Goal: Task Accomplishment & Management: Complete application form

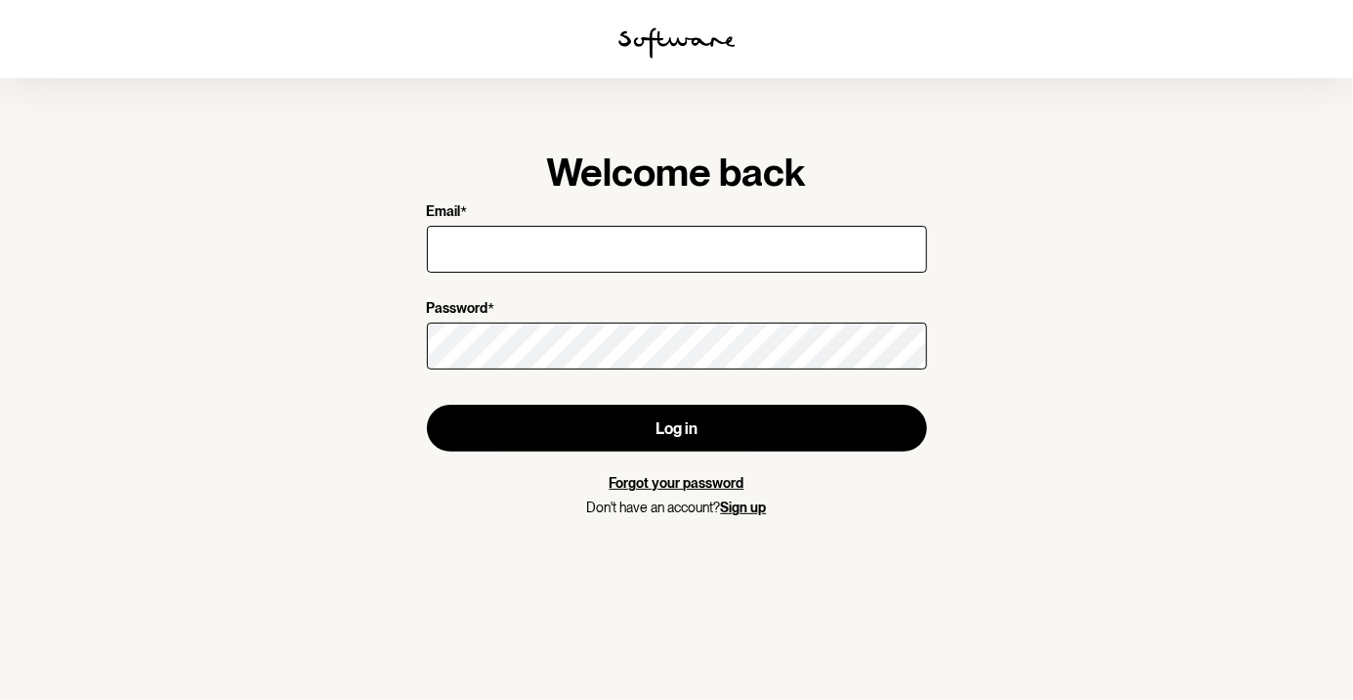
click at [451, 252] on input "Email *" at bounding box center [677, 249] width 500 height 47
type input "[EMAIL_ADDRESS][DOMAIN_NAME]"
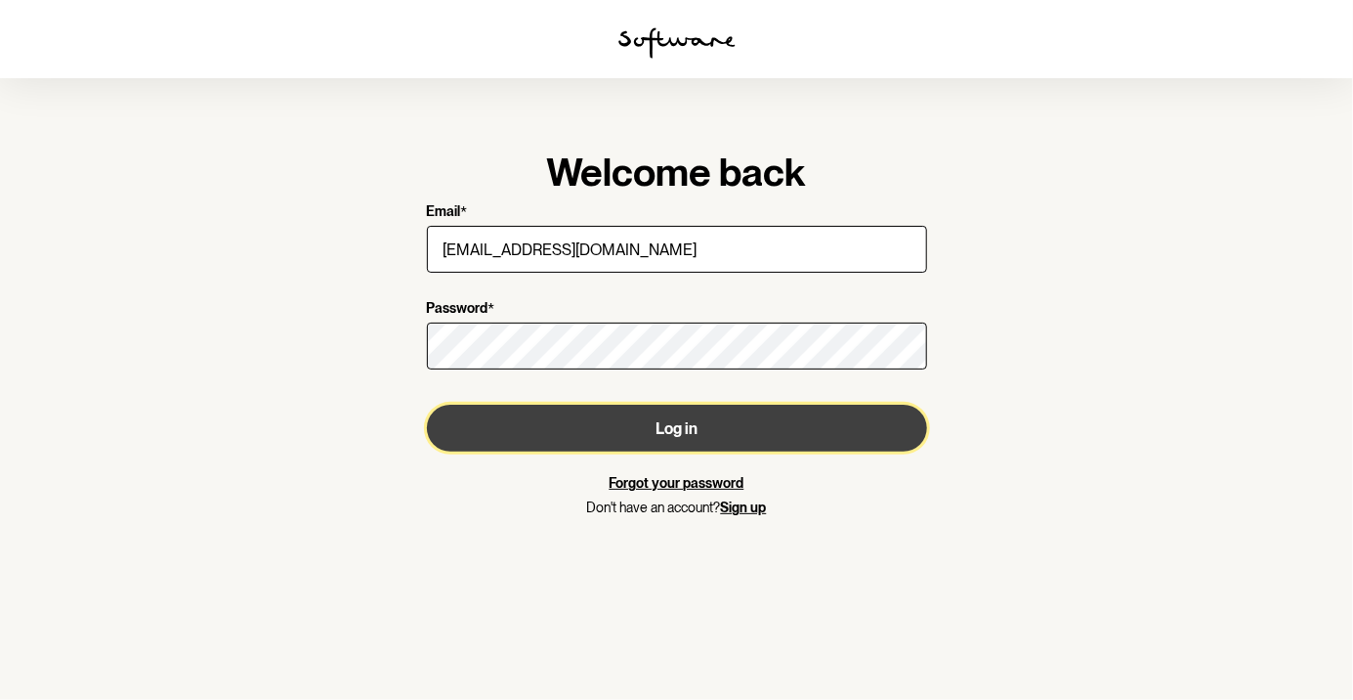
click at [521, 429] on button "Log in" at bounding box center [677, 428] width 500 height 47
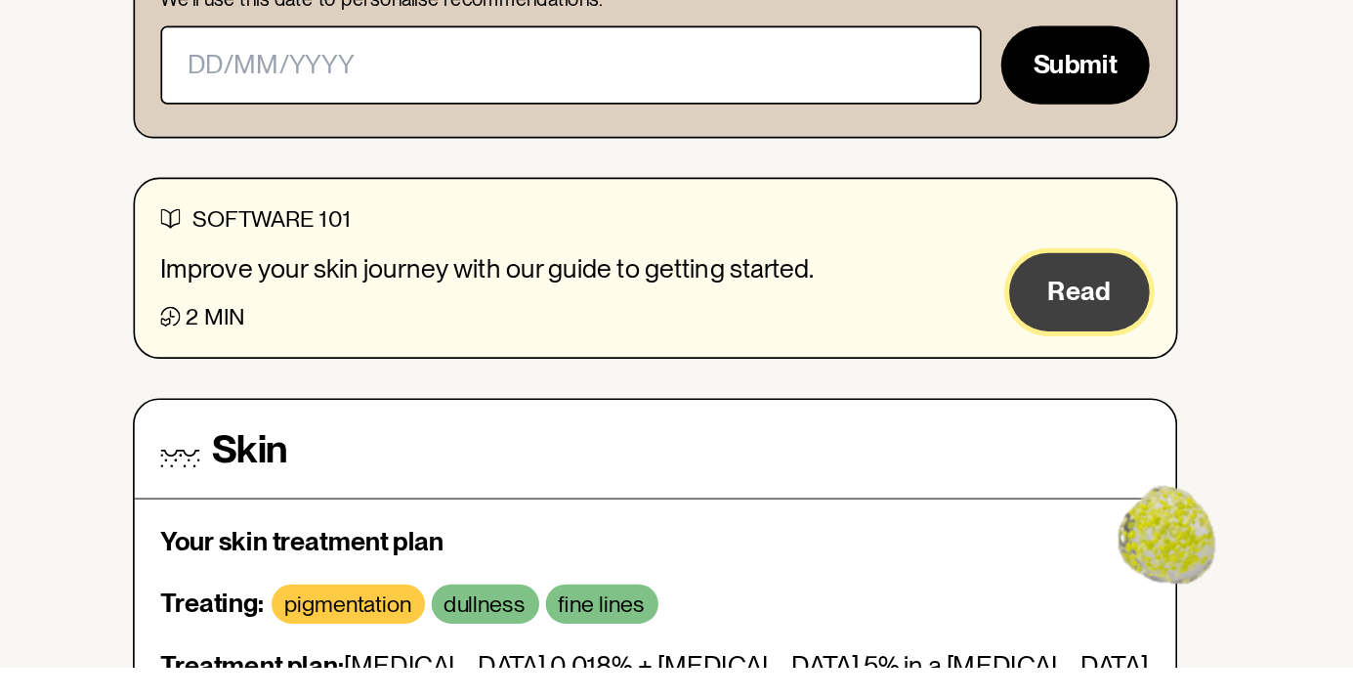
click at [927, 471] on span "Read" at bounding box center [931, 474] width 37 height 19
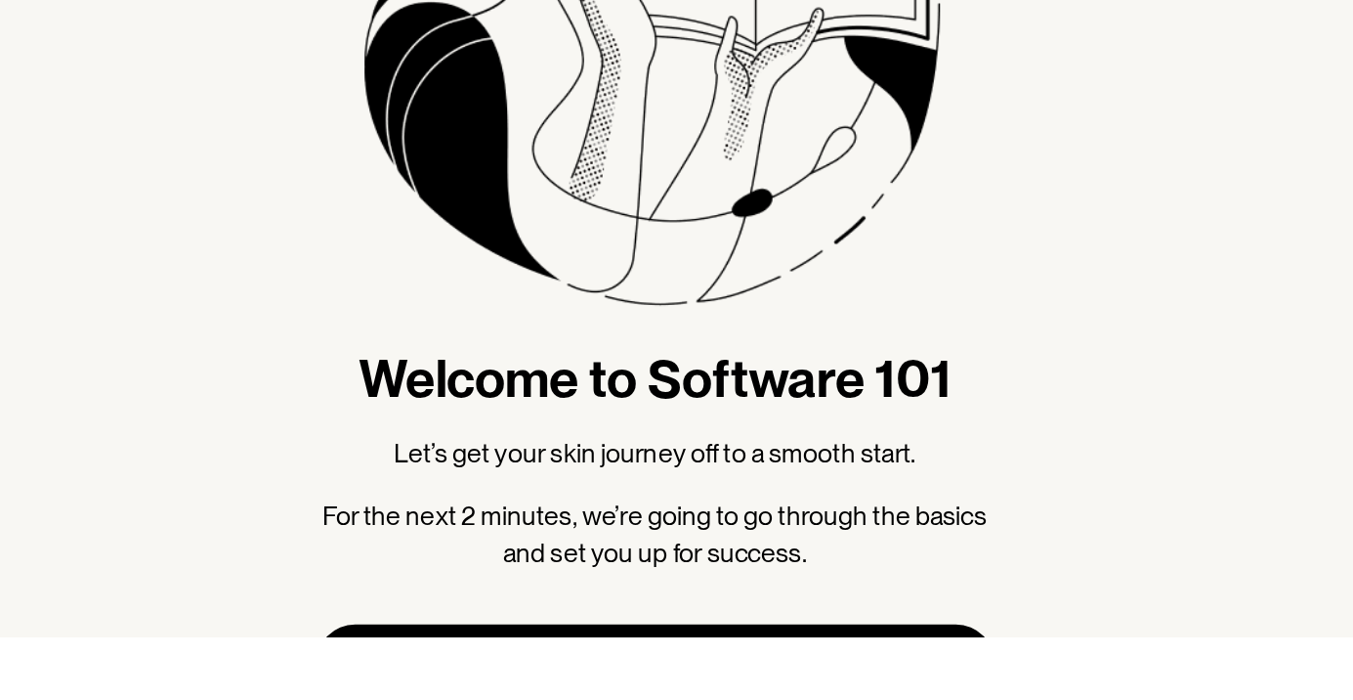
scroll to position [18, 0]
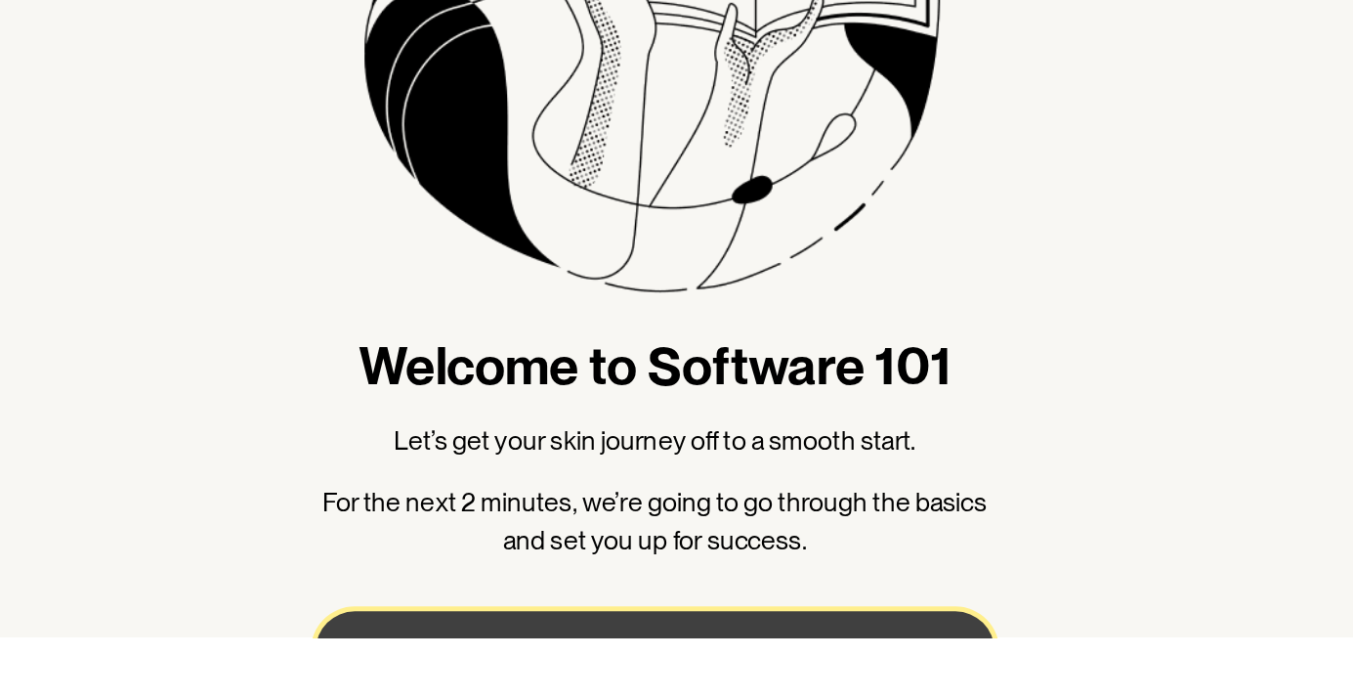
click at [566, 699] on button "Next" at bounding box center [677, 707] width 406 height 47
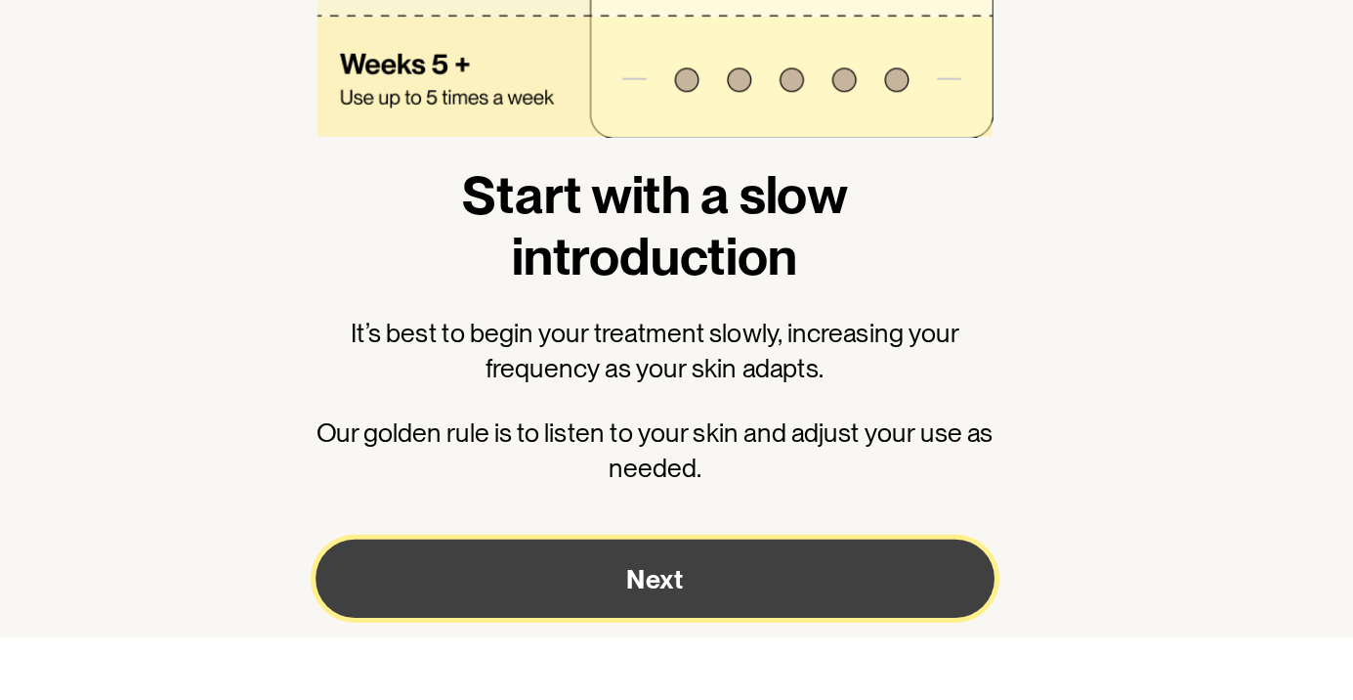
click at [523, 669] on button "Next" at bounding box center [677, 664] width 406 height 47
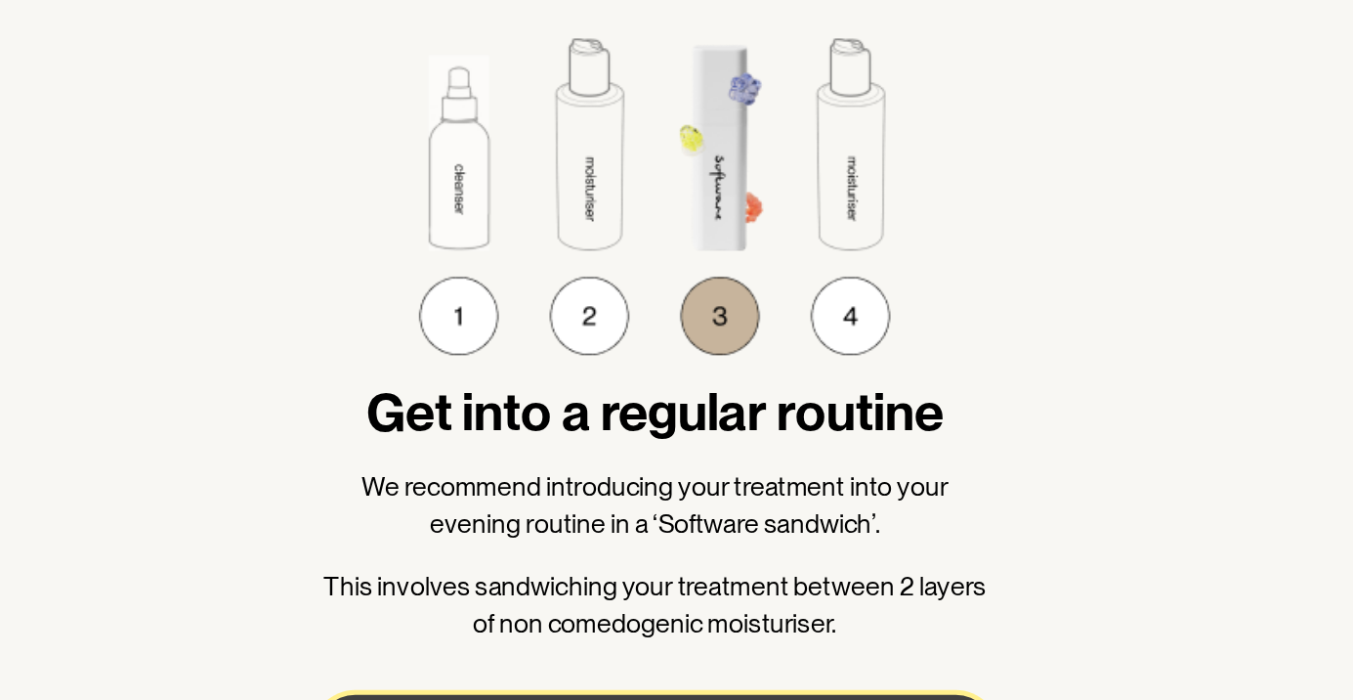
click at [563, 575] on button "Next" at bounding box center [677, 580] width 406 height 47
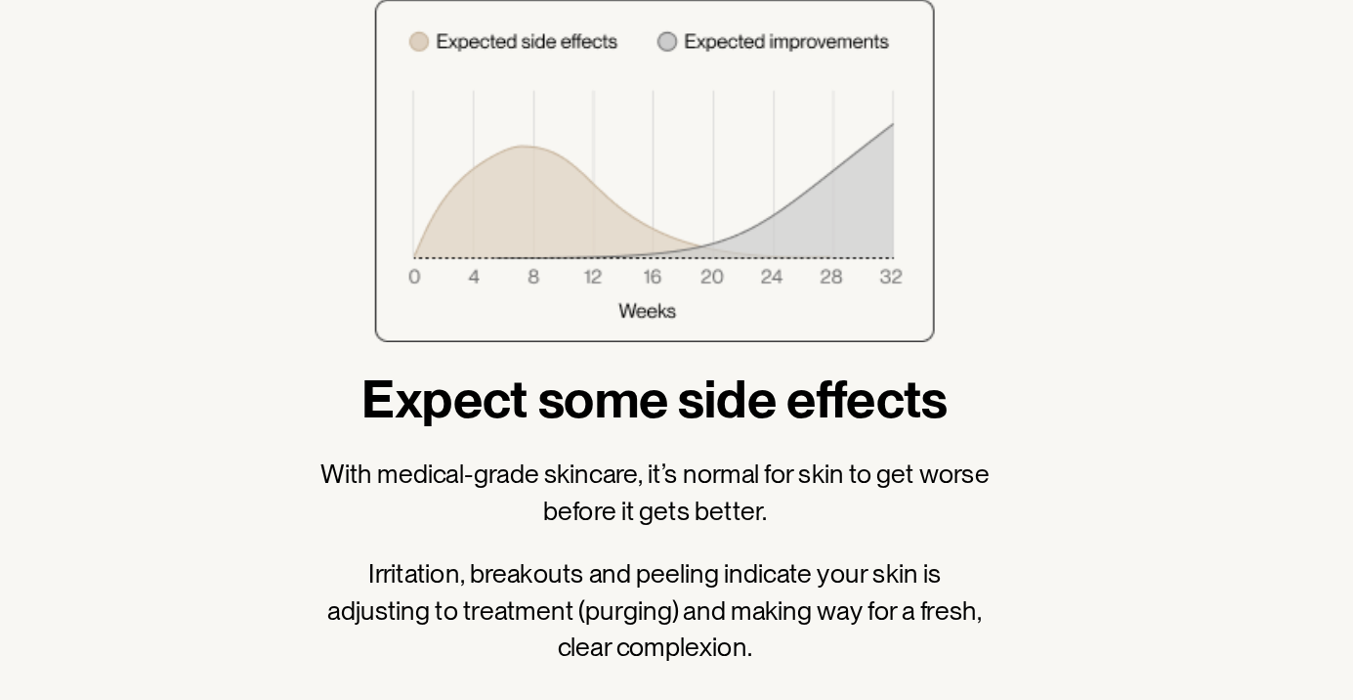
click at [554, 590] on button "Next" at bounding box center [677, 594] width 406 height 47
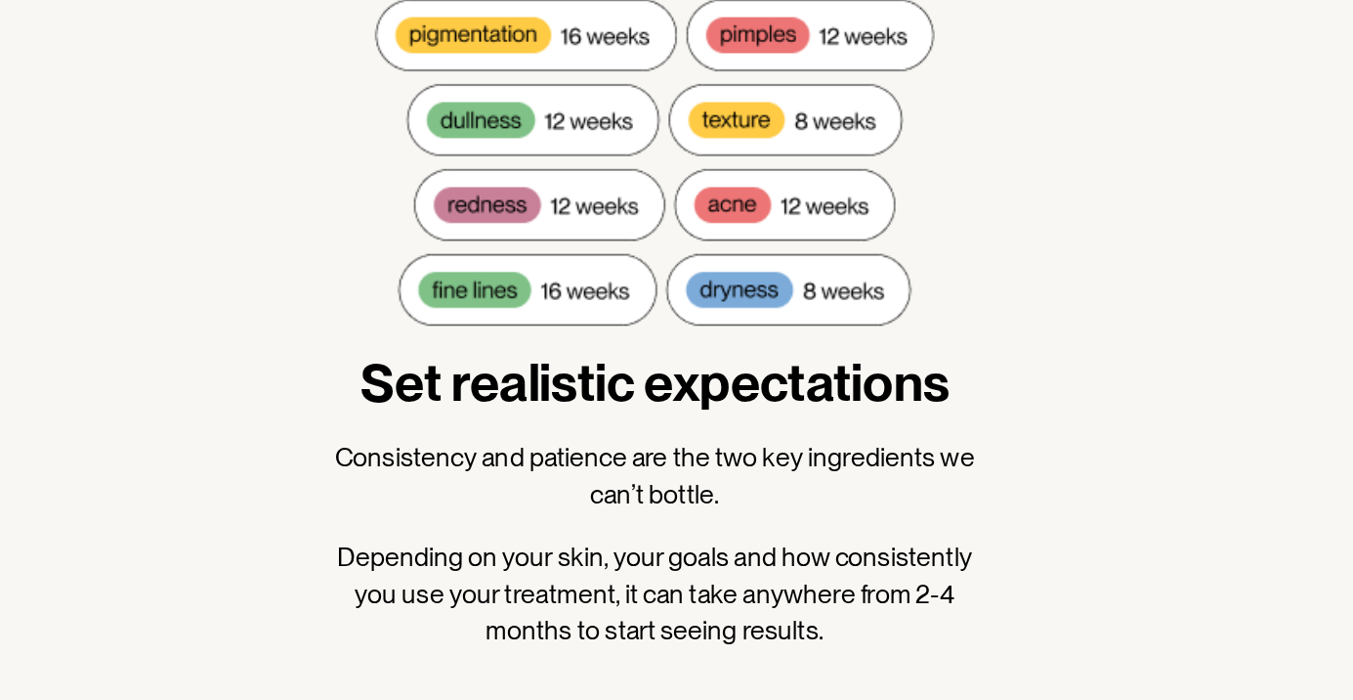
click at [476, 313] on div "Set realistic expectations Consistency and patience are the two key ingredients…" at bounding box center [677, 335] width 406 height 389
click at [479, 303] on div "Set realistic expectations Consistency and patience are the two key ingredients…" at bounding box center [677, 335] width 406 height 389
click at [572, 606] on button "Next" at bounding box center [677, 584] width 406 height 47
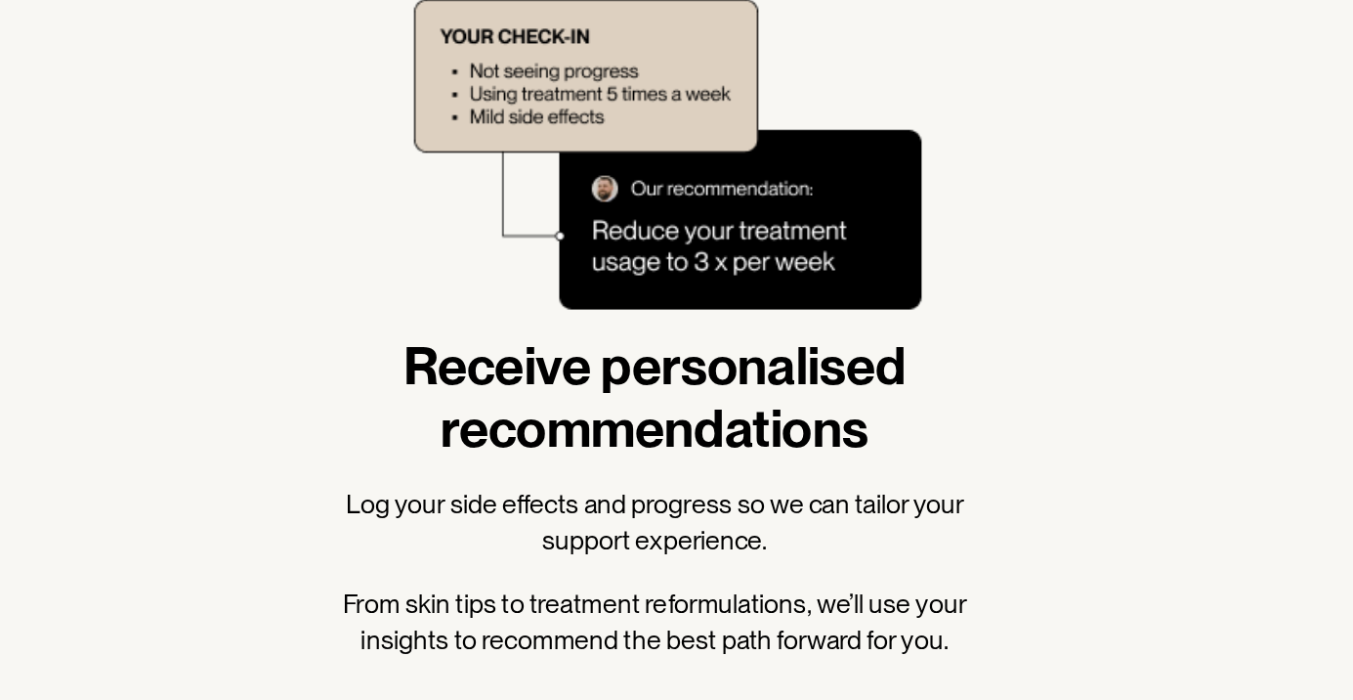
click at [284, 593] on section "Receive personalised recommendations Log your side effects and progress so we c…" at bounding box center [676, 350] width 1353 height 700
click at [284, 591] on section "Receive personalised recommendations Log your side effects and progress so we c…" at bounding box center [676, 350] width 1353 height 700
click at [534, 593] on button "Next" at bounding box center [677, 590] width 406 height 47
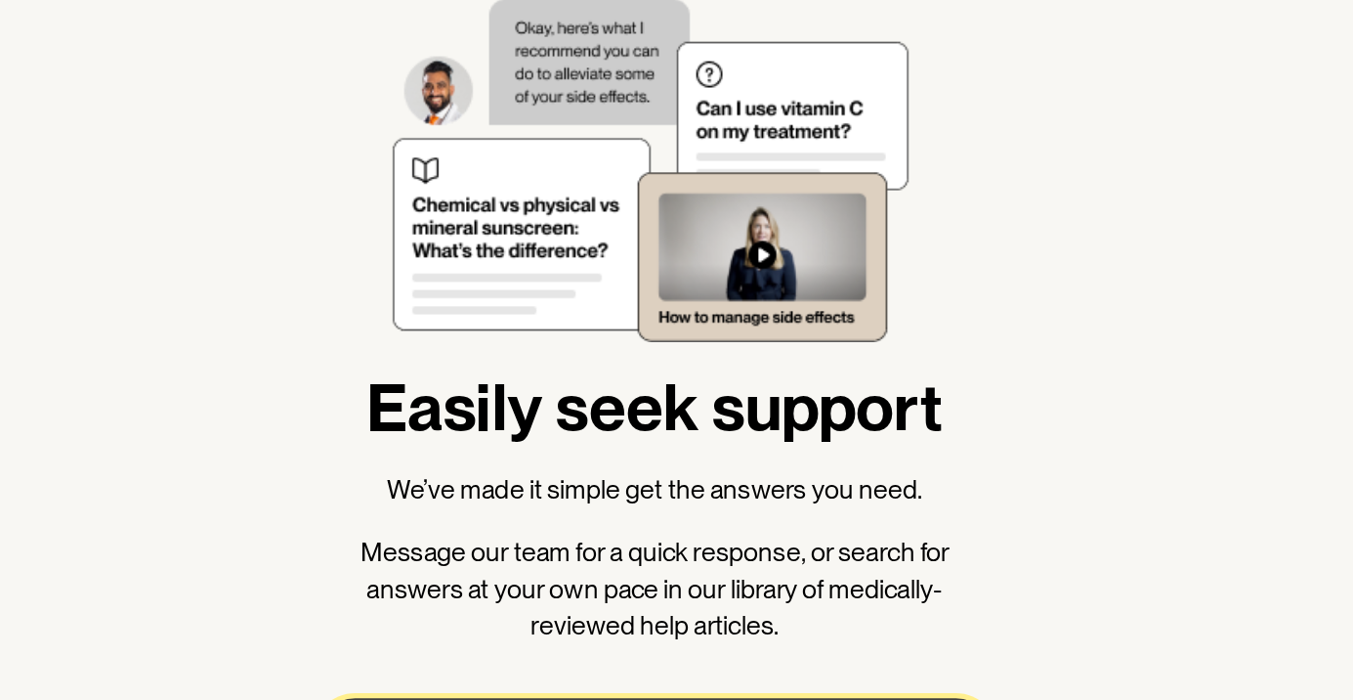
click at [576, 584] on button "Next" at bounding box center [677, 582] width 406 height 47
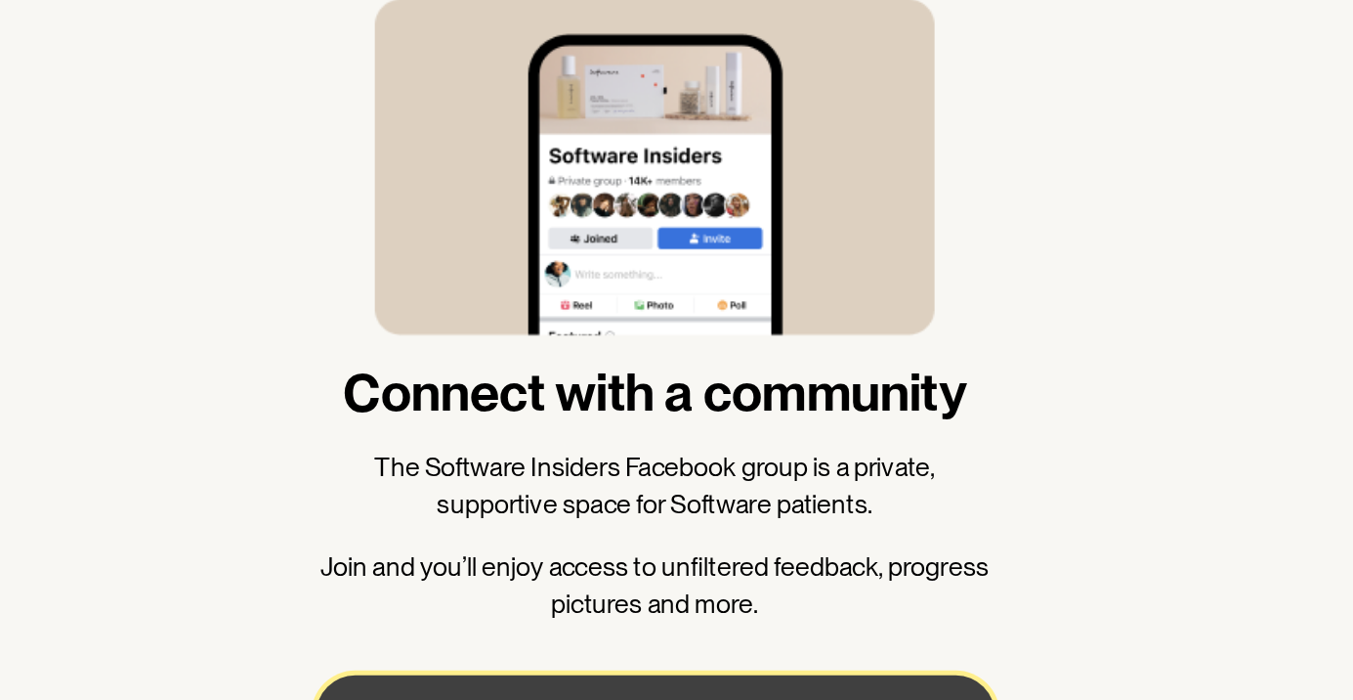
click at [585, 571] on button "Next" at bounding box center [677, 568] width 406 height 47
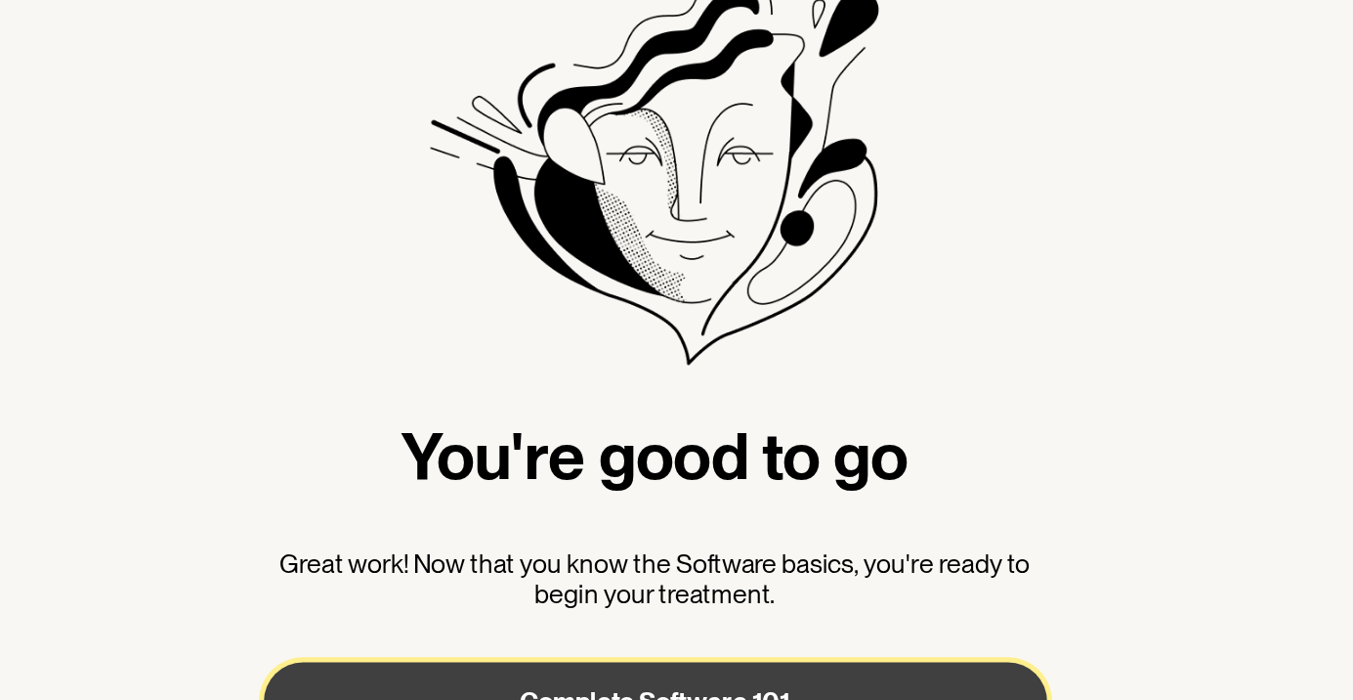
click at [560, 559] on button "Complete Software 101" at bounding box center [677, 560] width 469 height 47
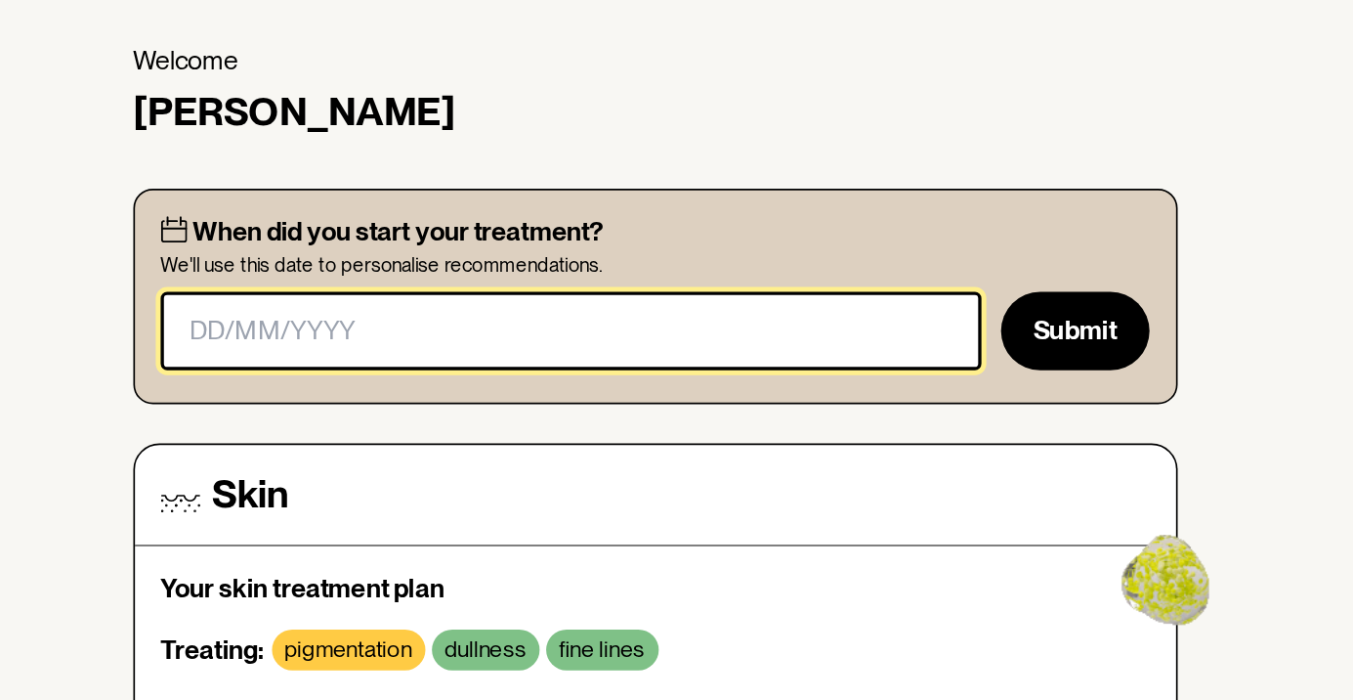
click at [400, 344] on input "masked-date" at bounding box center [627, 339] width 492 height 47
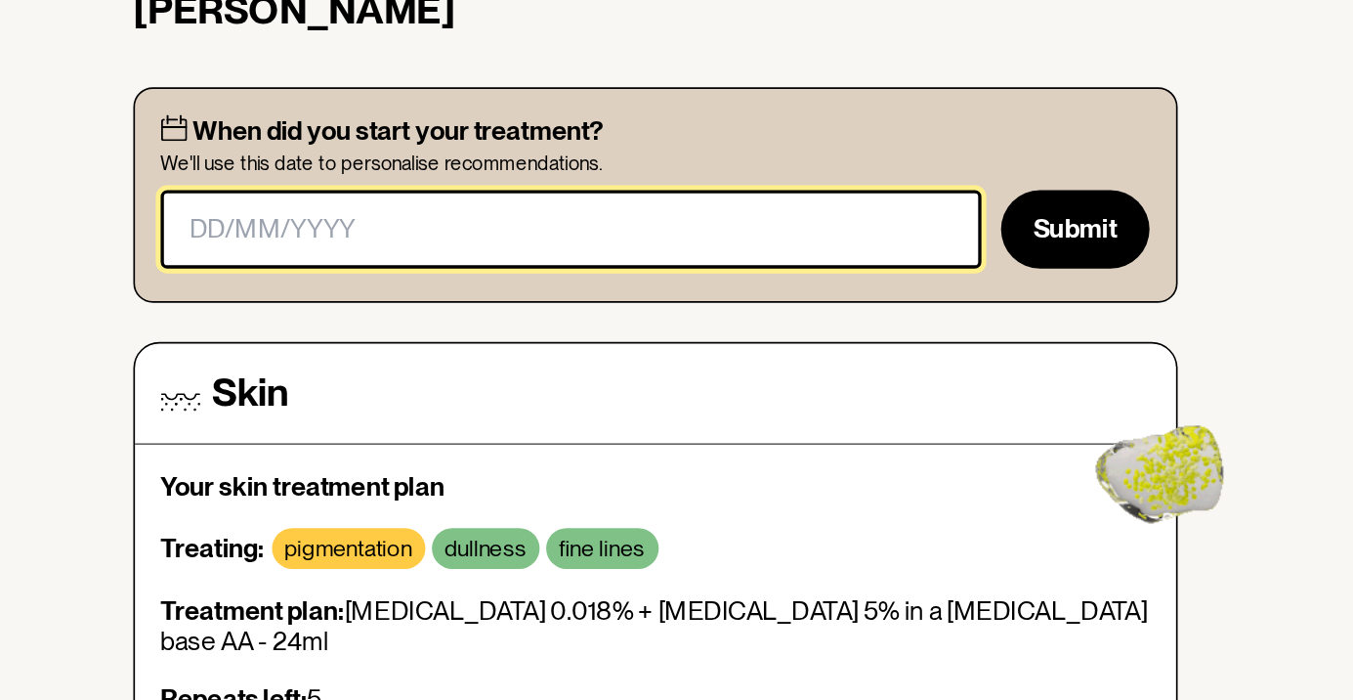
click at [401, 336] on input "masked-date" at bounding box center [627, 339] width 492 height 47
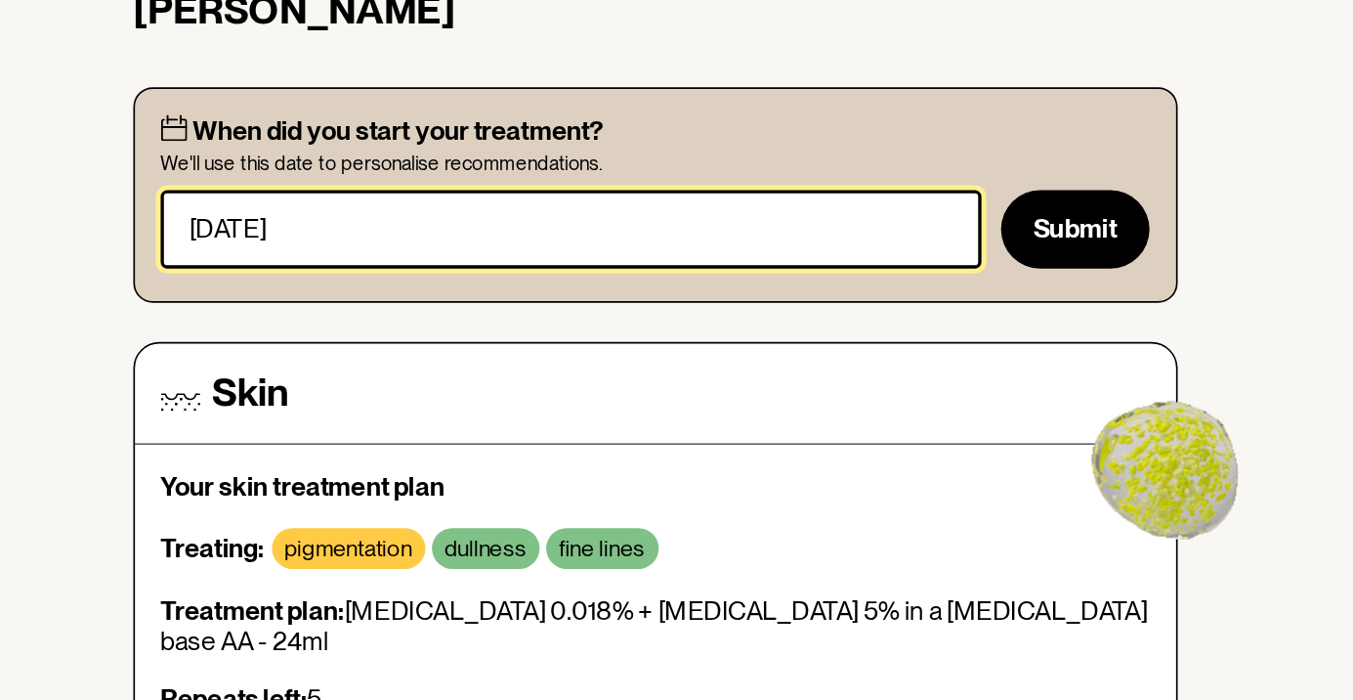
type input "[DATE]"
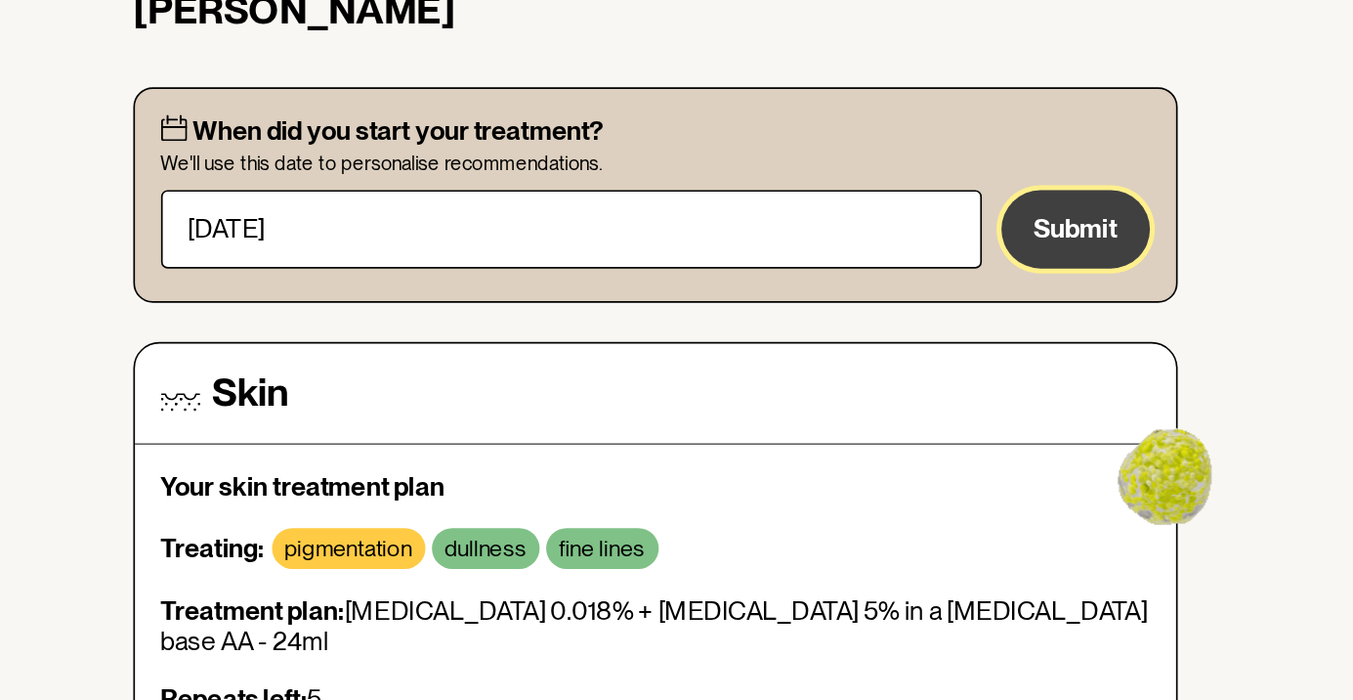
click at [916, 350] on button "Submit" at bounding box center [928, 339] width 88 height 47
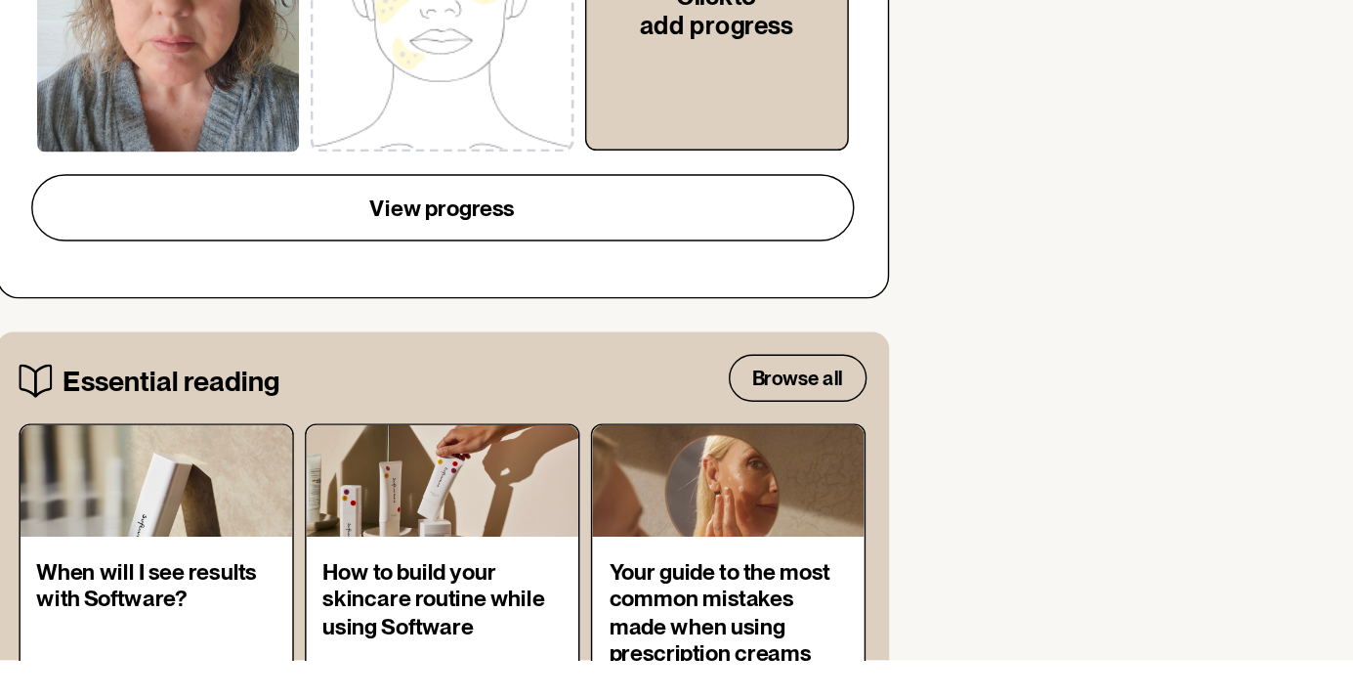
scroll to position [829, 0]
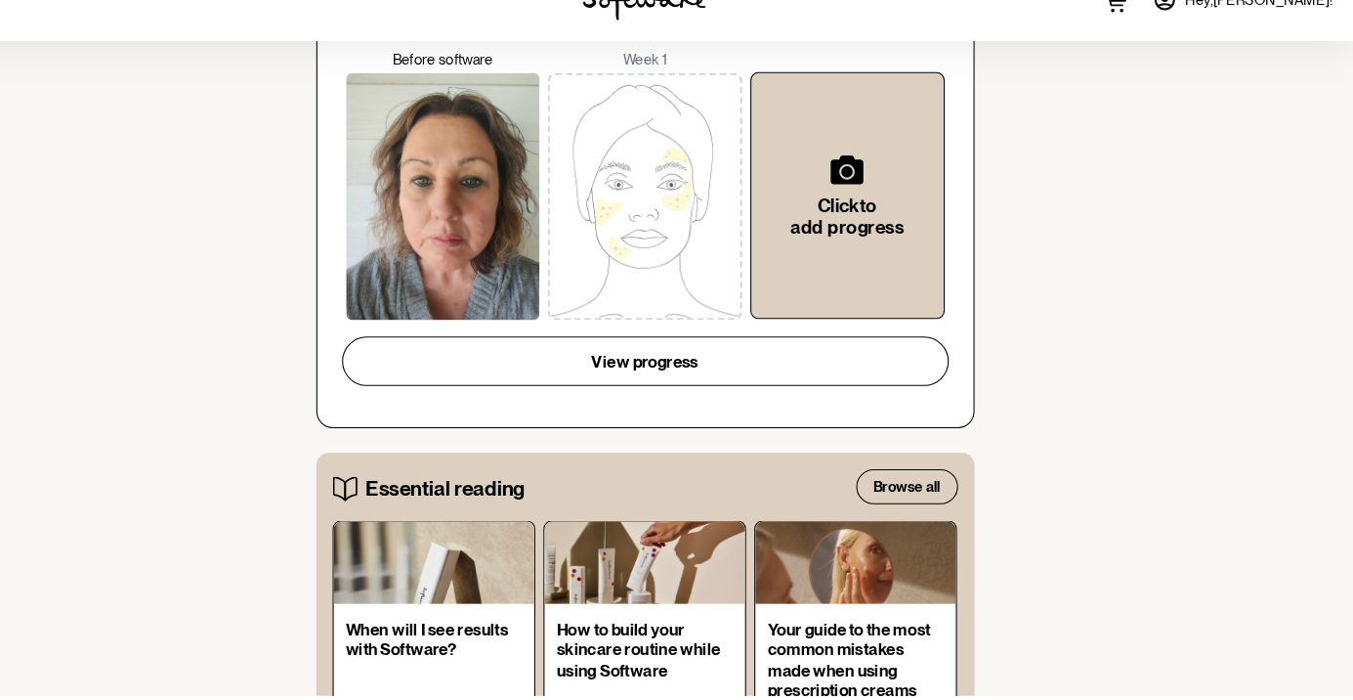
click at [829, 669] on p "Your guide to the most common mistakes made when using prescription creams" at bounding box center [876, 665] width 167 height 75
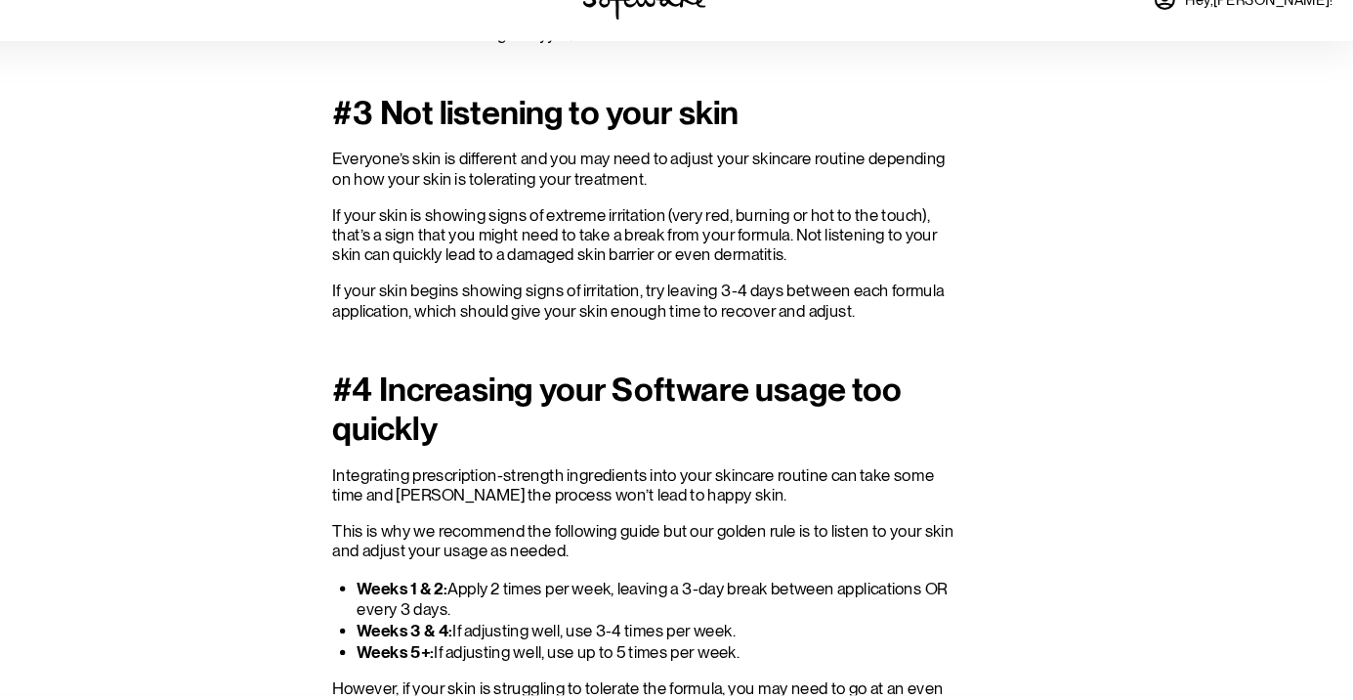
scroll to position [1270, 0]
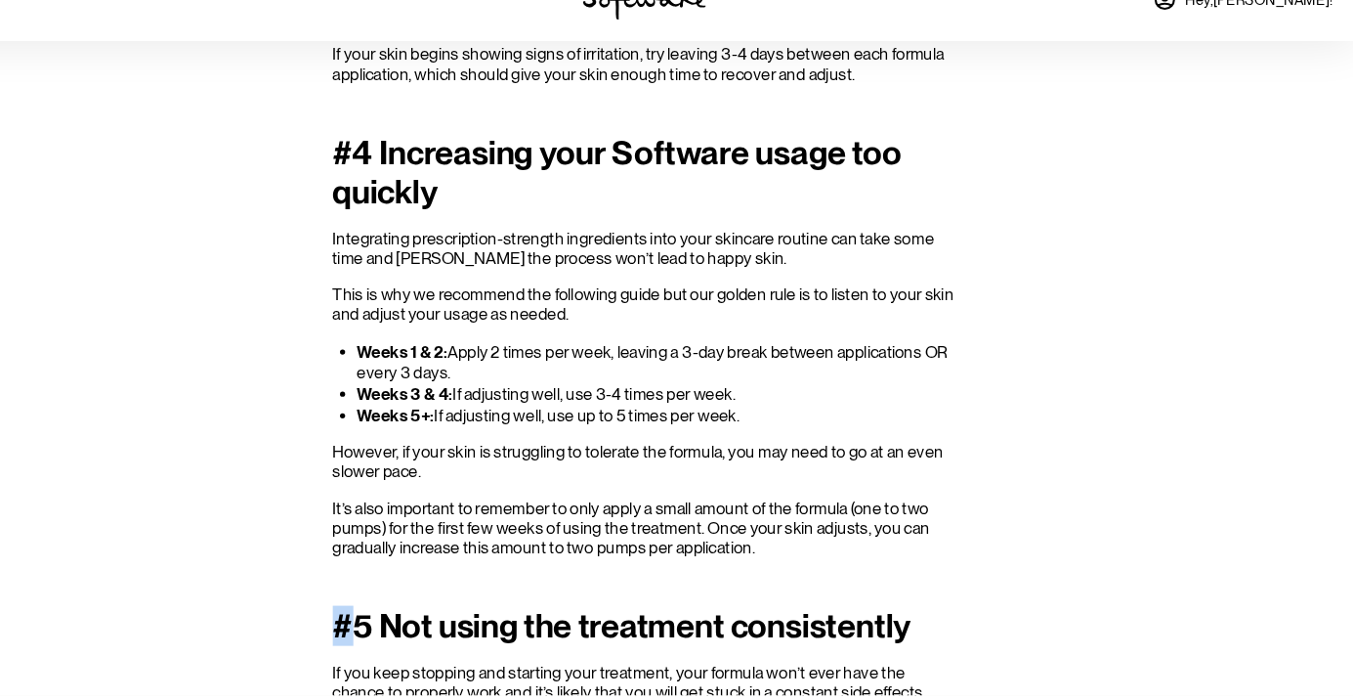
scroll to position [1490, 0]
click at [282, 490] on section "Your Software formula is made with a combination of powerful, prescription-stre…" at bounding box center [676, 558] width 1353 height 3063
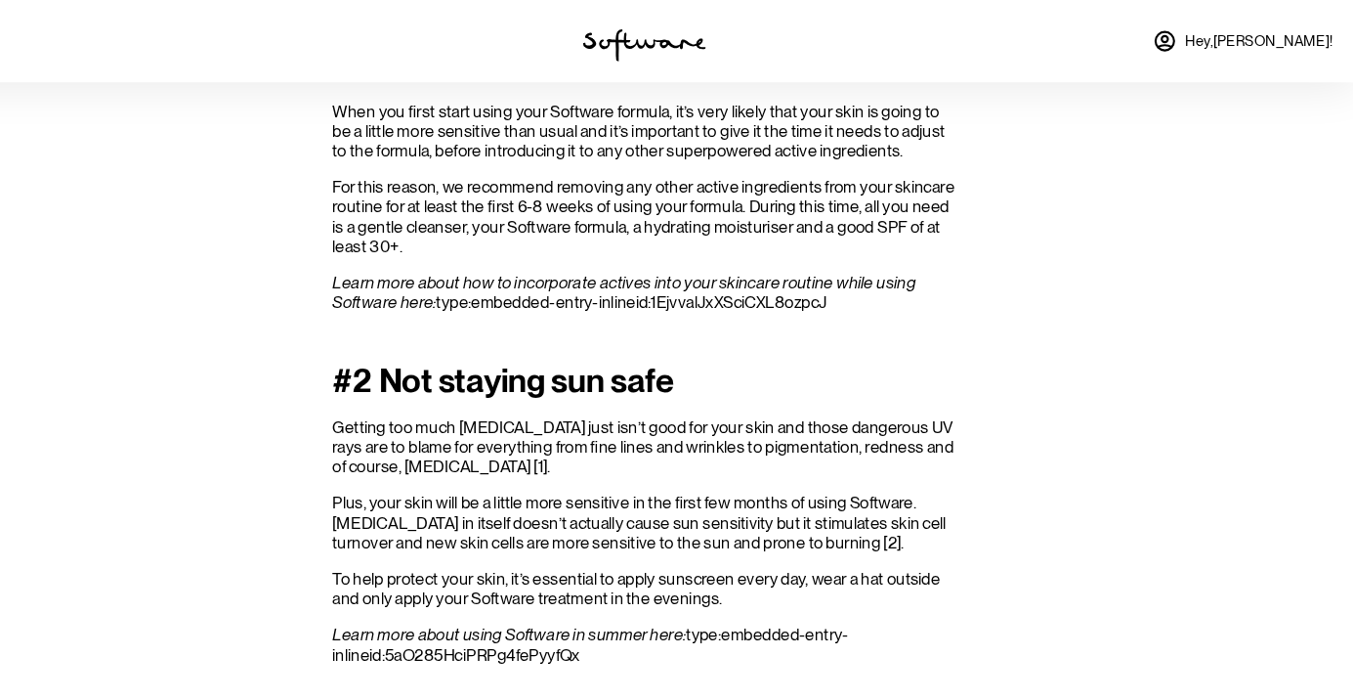
scroll to position [0, 0]
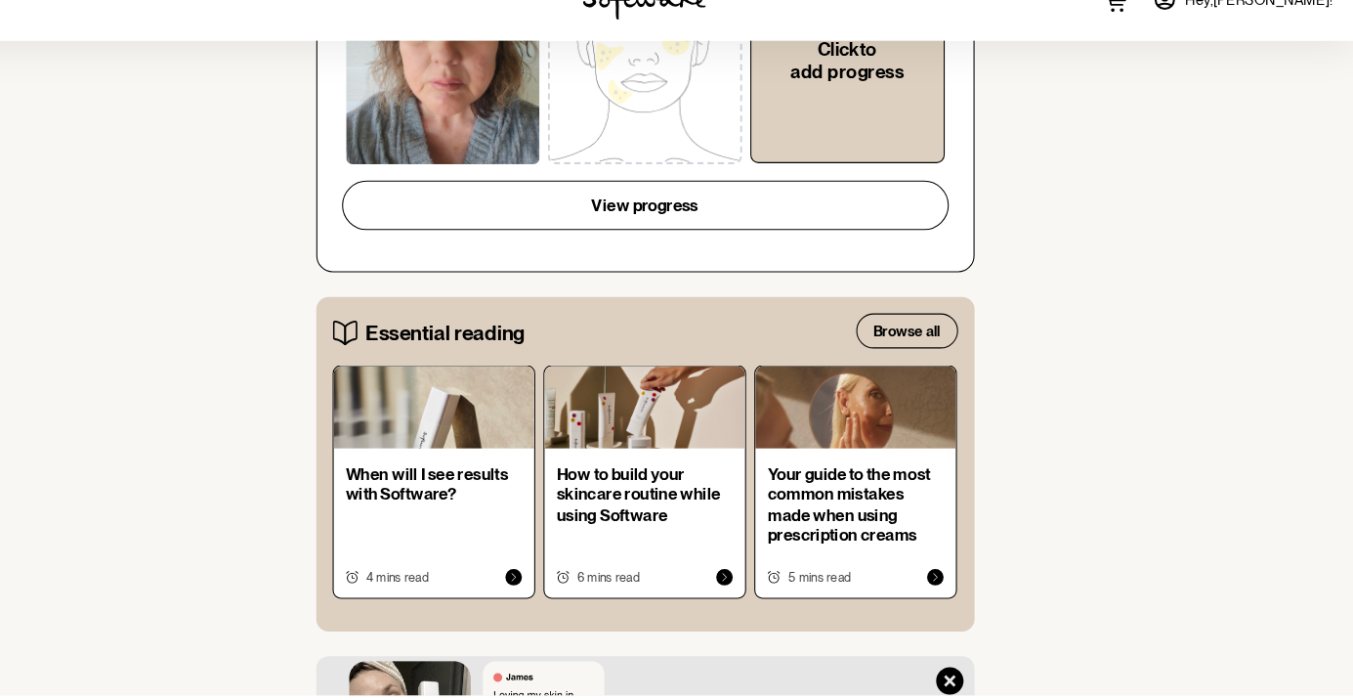
scroll to position [976, 0]
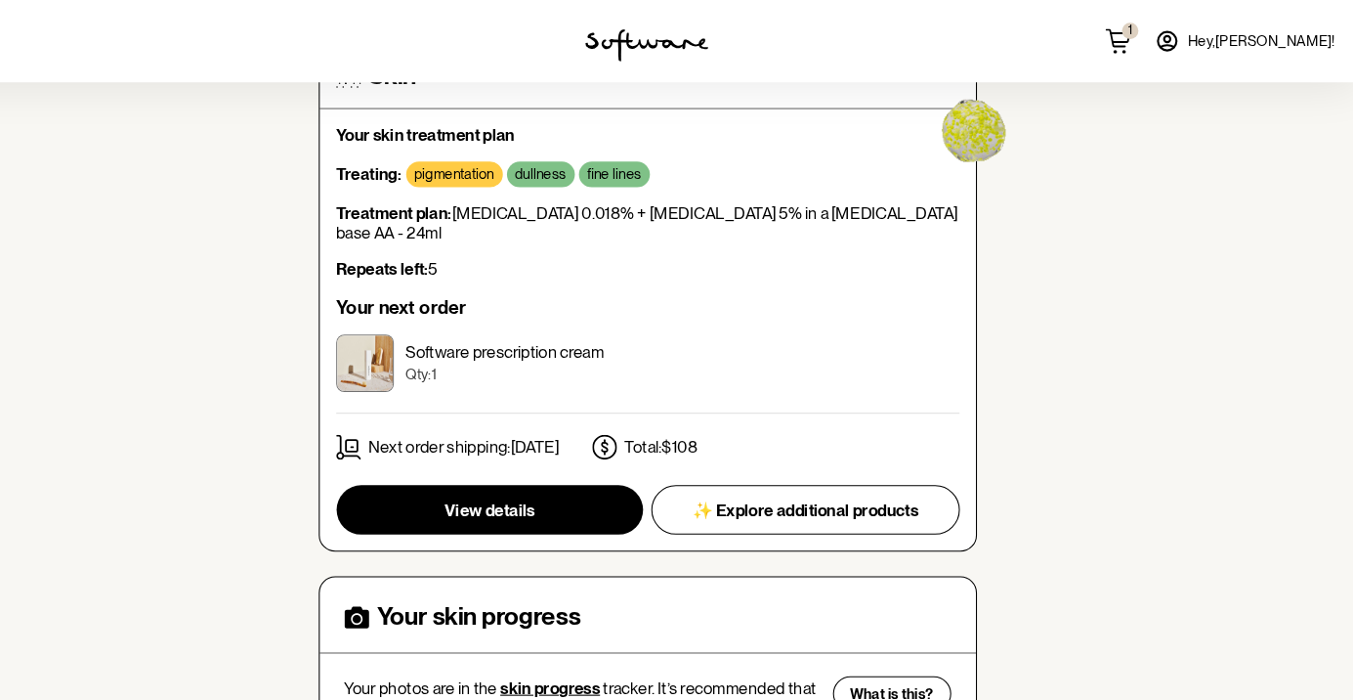
scroll to position [0, 0]
